Goal: Task Accomplishment & Management: Use online tool/utility

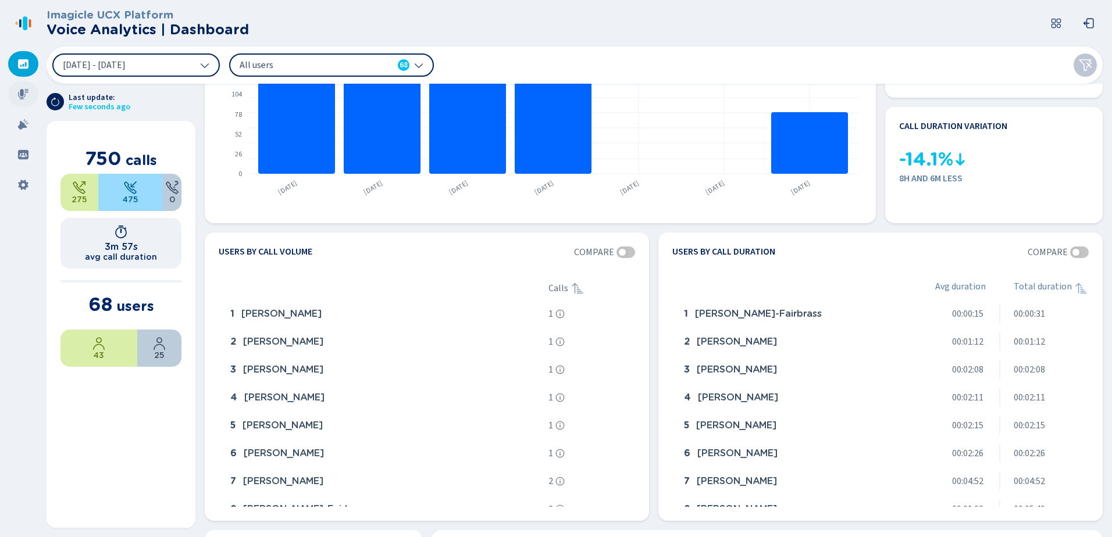
click at [20, 94] on icon at bounding box center [23, 94] width 10 height 10
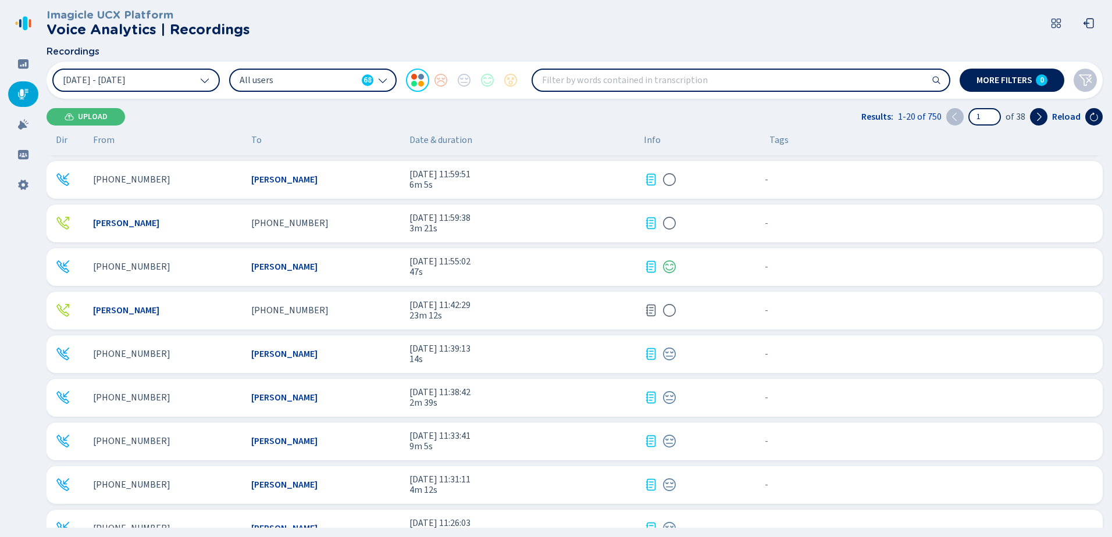
scroll to position [116, 0]
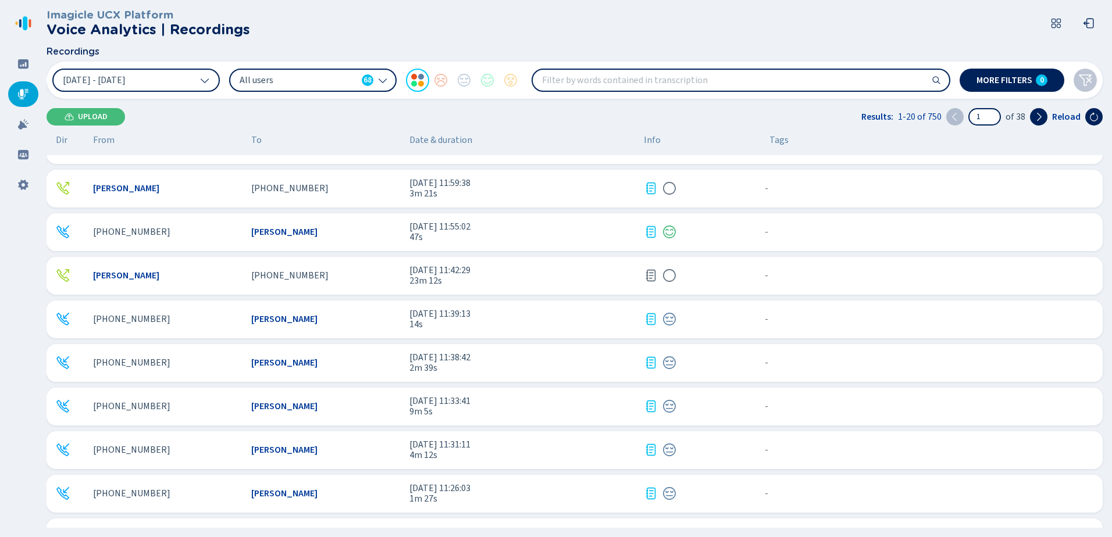
click at [288, 232] on span "[PERSON_NAME]" at bounding box center [284, 232] width 66 height 10
